Goal: Complete application form

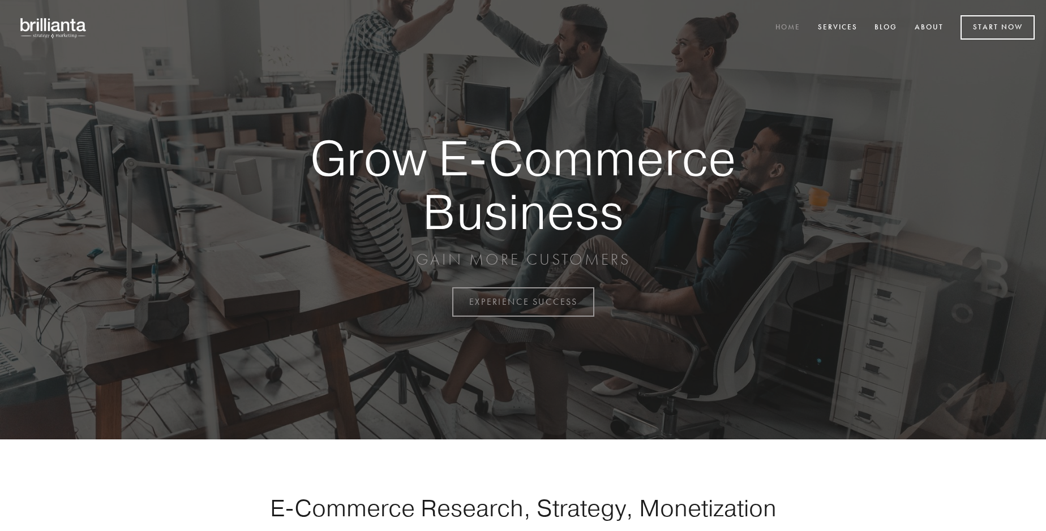
scroll to position [2966, 0]
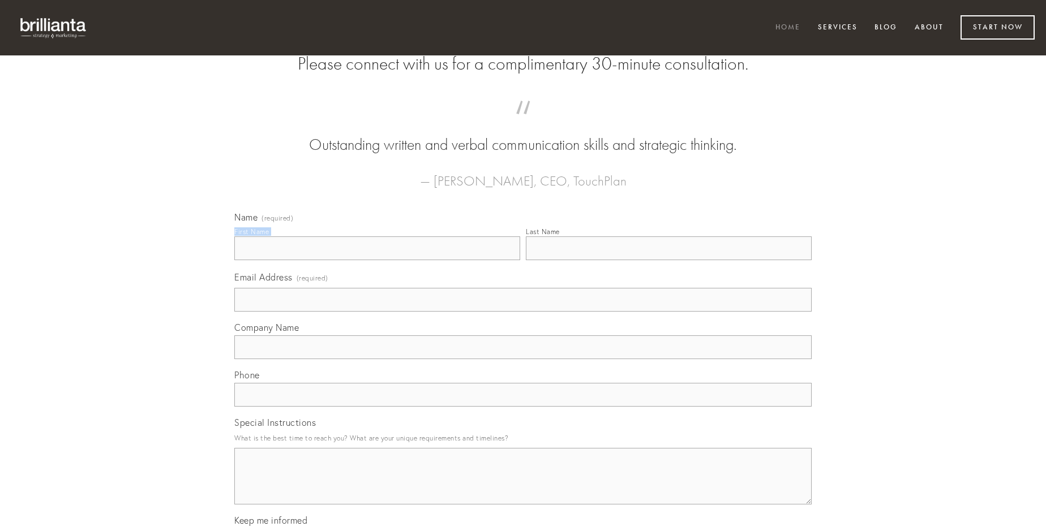
type input "[PERSON_NAME]"
click at [668, 260] on input "Last Name" at bounding box center [669, 249] width 286 height 24
type input "[PERSON_NAME]"
click at [523, 312] on input "Email Address (required)" at bounding box center [522, 300] width 577 height 24
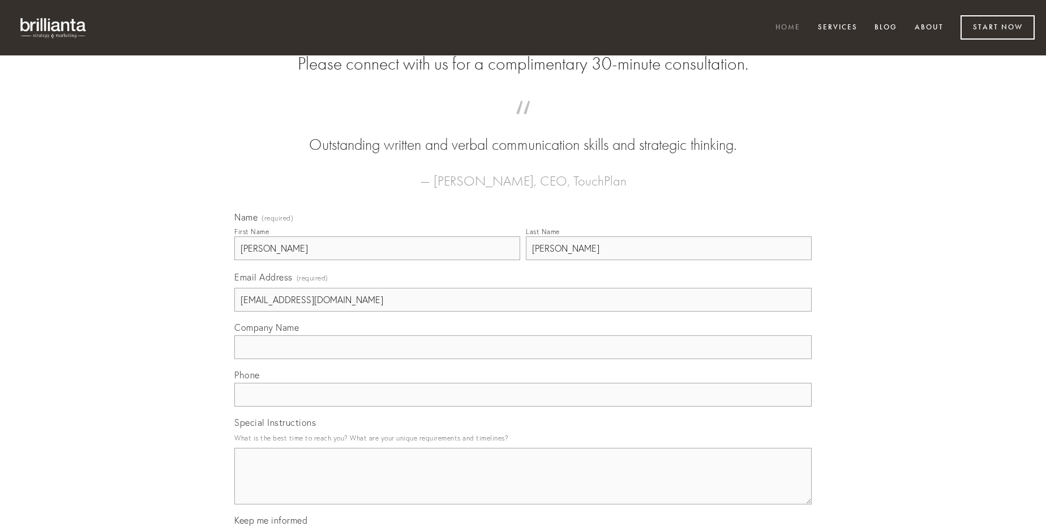
type input "[EMAIL_ADDRESS][DOMAIN_NAME]"
click at [523, 359] on input "Company Name" at bounding box center [522, 348] width 577 height 24
type input "consequatur"
click at [523, 407] on input "text" at bounding box center [522, 395] width 577 height 24
click at [523, 487] on textarea "Special Instructions" at bounding box center [522, 476] width 577 height 57
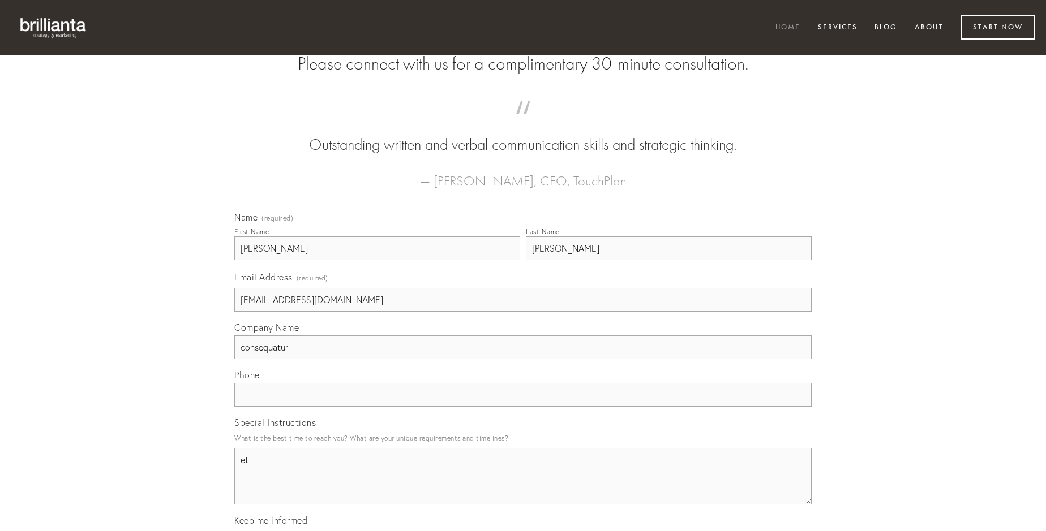
type textarea "et"
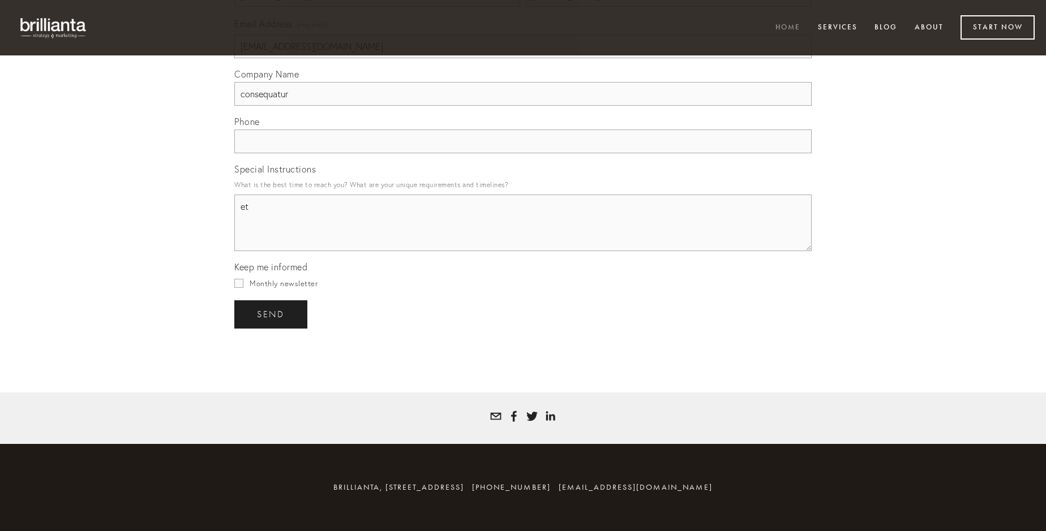
click at [272, 314] on span "send" at bounding box center [271, 315] width 28 height 10
